Goal: Information Seeking & Learning: Find specific fact

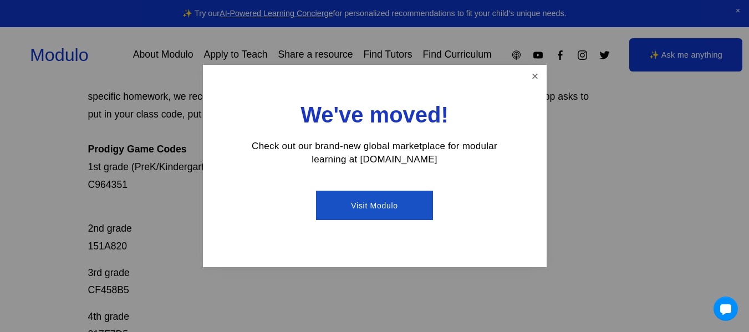
scroll to position [146, 0]
click at [514, 81] on div "We've moved! Check out our brand-new global marketplace for modular learning at…" at bounding box center [375, 166] width 344 height 202
click at [537, 74] on link "Close" at bounding box center [534, 76] width 19 height 19
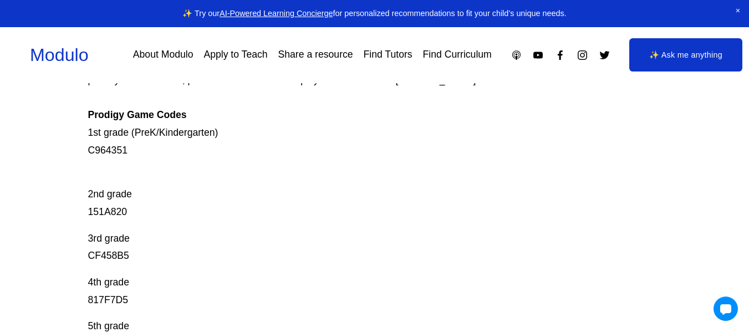
scroll to position [183, 0]
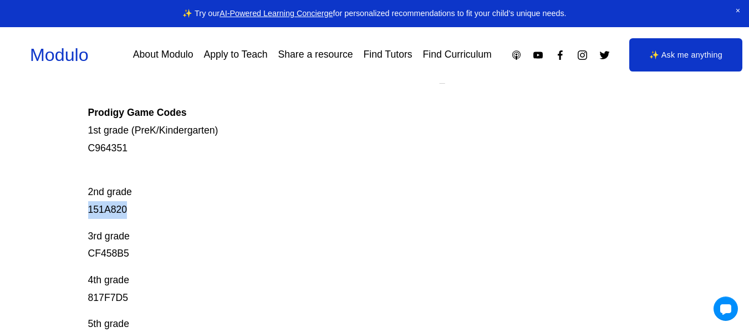
drag, startPoint x: 88, startPoint y: 205, endPoint x: 141, endPoint y: 212, distance: 54.3
click at [141, 212] on div "Prodigy Game Codes Prodigy is our go-to mastery- based tool to give kids lots o…" at bounding box center [374, 282] width 749 height 663
copy p "151A820"
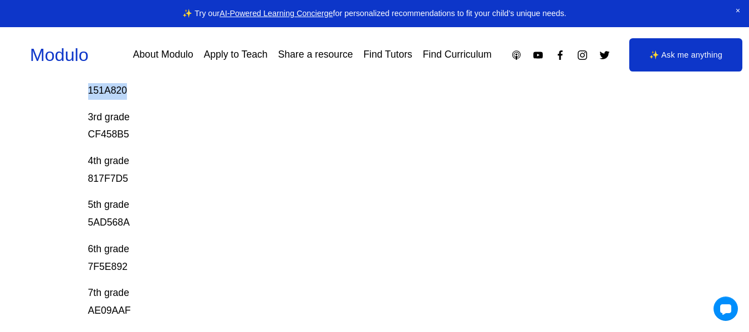
scroll to position [309, 0]
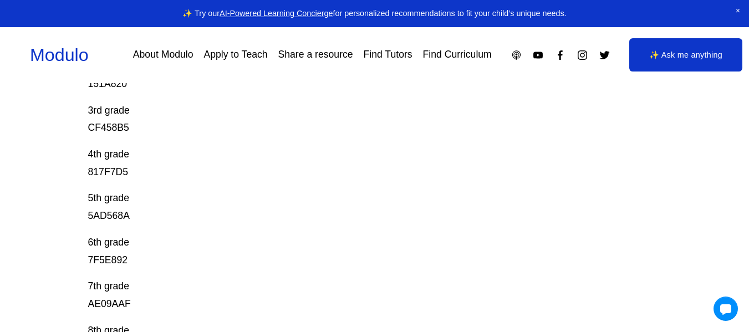
click at [91, 127] on p "3rd grade CF458B5" at bounding box center [345, 119] width 515 height 35
click at [89, 125] on p "3rd grade CF458B5" at bounding box center [345, 119] width 515 height 35
drag, startPoint x: 89, startPoint y: 125, endPoint x: 134, endPoint y: 126, distance: 44.9
click at [134, 126] on p "3rd grade CF458B5" at bounding box center [345, 119] width 515 height 35
copy p "CF458B5"
